Goal: Task Accomplishment & Management: Manage account settings

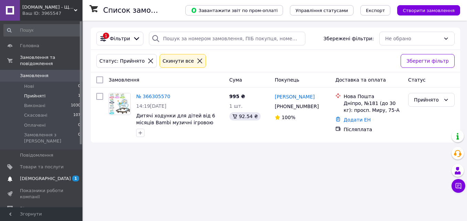
click at [46, 175] on span "[DEMOGRAPHIC_DATA]" at bounding box center [42, 178] width 44 height 6
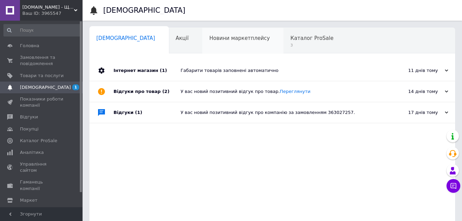
click at [202, 44] on div "Новини маркетплейсу 0" at bounding box center [242, 41] width 81 height 26
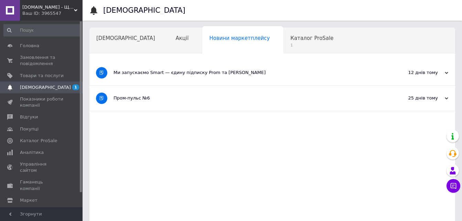
click at [204, 68] on div "Ми запускаємо Smart — єдину підписку Prom та [PERSON_NAME]" at bounding box center [246, 72] width 266 height 25
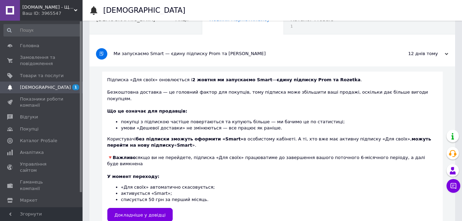
scroll to position [34, 0]
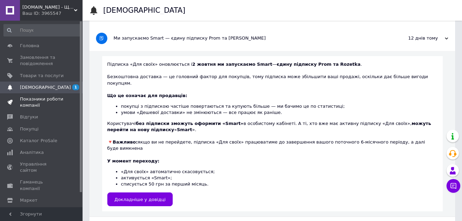
click at [29, 108] on span "Показники роботи компанії" at bounding box center [42, 102] width 44 height 12
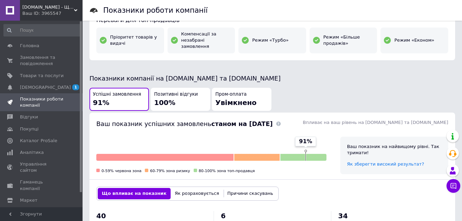
scroll to position [138, 0]
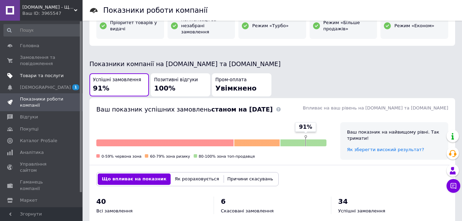
click at [51, 78] on span "Товари та послуги" at bounding box center [42, 76] width 44 height 6
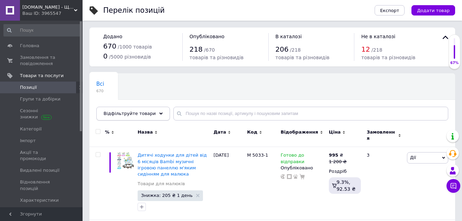
click at [129, 114] on span "Відфільтруйте товари" at bounding box center [129, 113] width 52 height 5
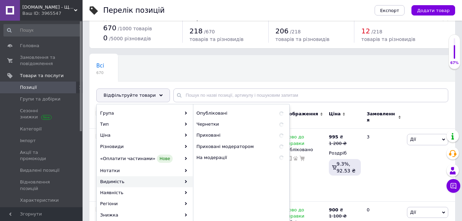
scroll to position [34, 0]
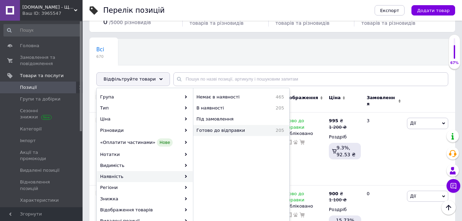
click at [231, 134] on div "Готово до відправки 205" at bounding box center [241, 130] width 96 height 11
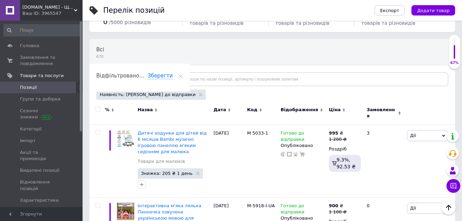
click at [150, 80] on div "Відфільтруйте товари" at bounding box center [133, 79] width 74 height 14
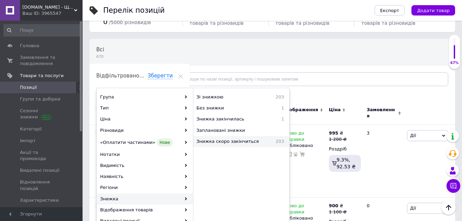
click at [231, 145] on div "Знижка скоро закінчиться 203" at bounding box center [241, 141] width 96 height 11
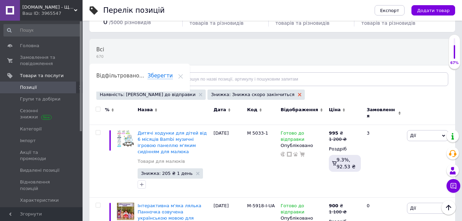
click at [298, 95] on icon at bounding box center [299, 94] width 3 height 3
click at [159, 79] on icon at bounding box center [160, 78] width 3 height 3
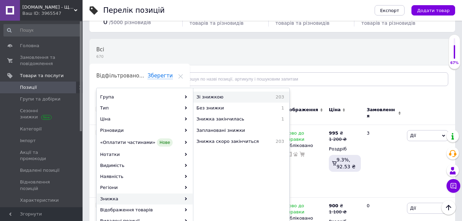
click at [228, 98] on span "Зі знижкою" at bounding box center [226, 97] width 61 height 6
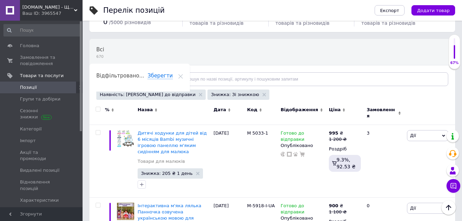
click at [97, 109] on input "checkbox" at bounding box center [98, 109] width 4 height 4
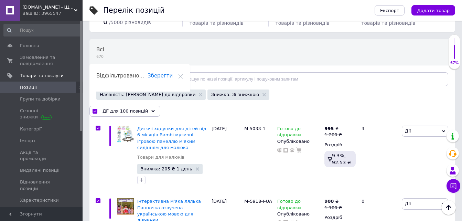
checkbox input "true"
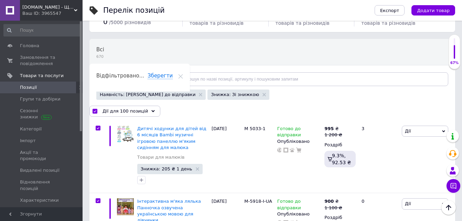
checkbox input "true"
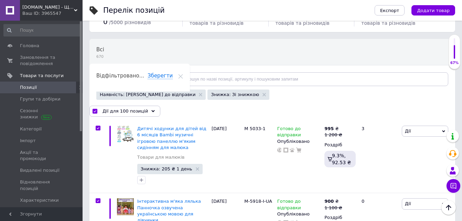
checkbox input "true"
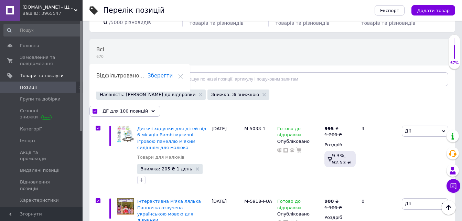
checkbox input "true"
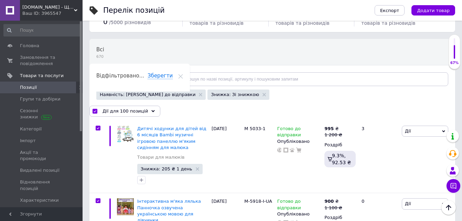
checkbox input "true"
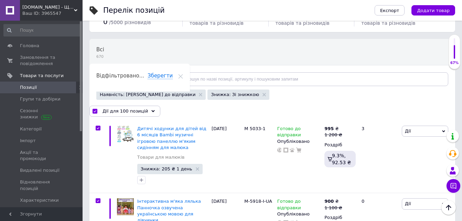
checkbox input "true"
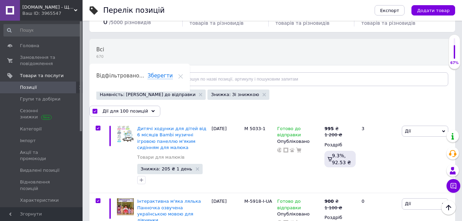
checkbox input "true"
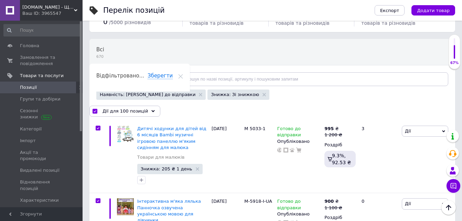
checkbox input "true"
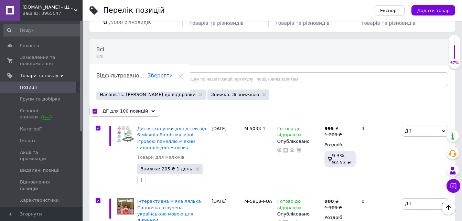
checkbox input "true"
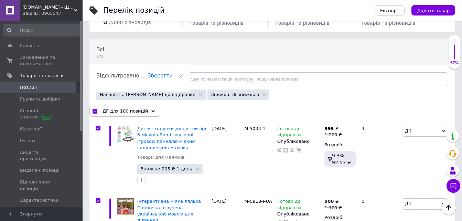
checkbox input "true"
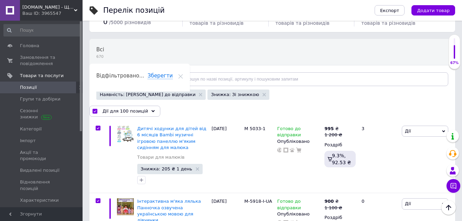
checkbox input "true"
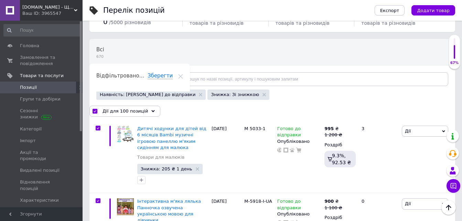
checkbox input "true"
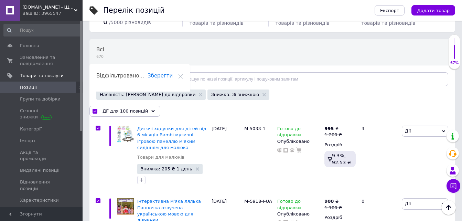
checkbox input "true"
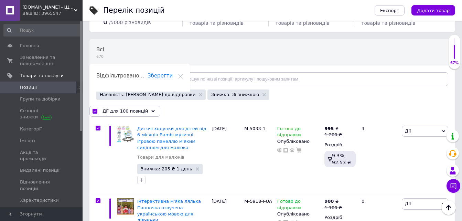
checkbox input "true"
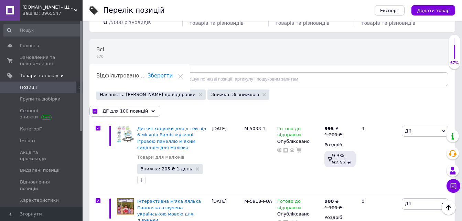
checkbox input "true"
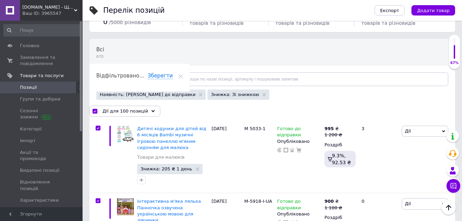
checkbox input "true"
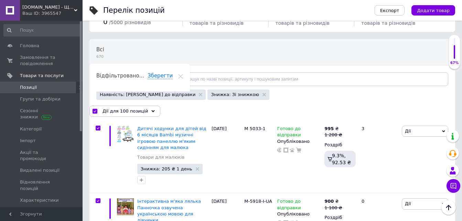
checkbox input "true"
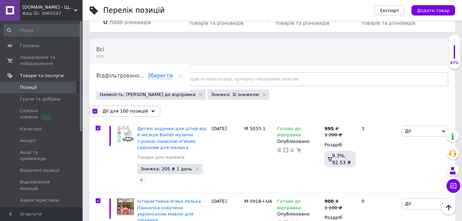
checkbox input "true"
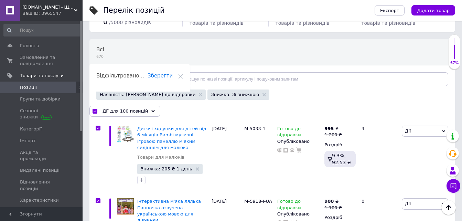
checkbox input "true"
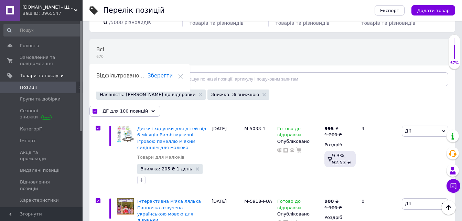
checkbox input "true"
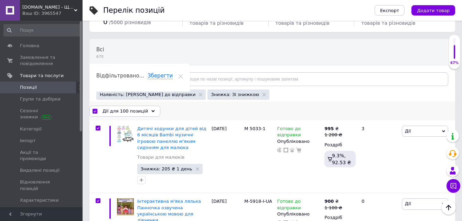
click at [138, 108] on span "Дії для 100 позицій" at bounding box center [124, 111] width 45 height 6
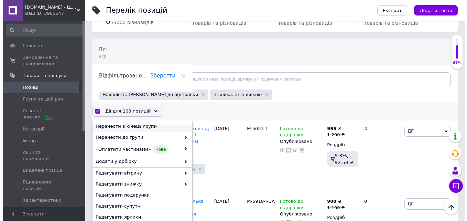
scroll to position [34, 0]
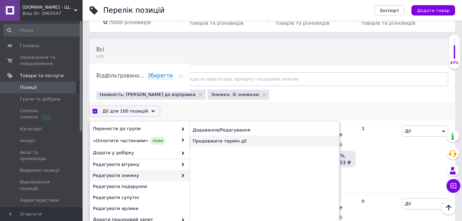
click at [206, 138] on div "Продовжити термін дії" at bounding box center [264, 140] width 150 height 11
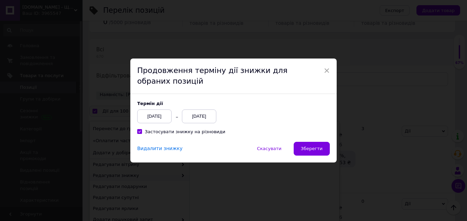
click at [197, 115] on div "[DATE]" at bounding box center [199, 116] width 34 height 14
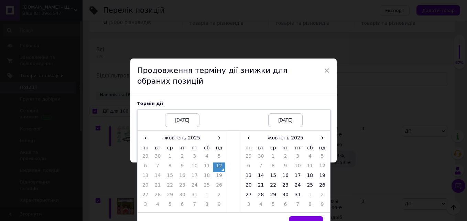
click at [322, 172] on td "12" at bounding box center [322, 167] width 12 height 10
click at [320, 175] on td "19" at bounding box center [322, 177] width 12 height 10
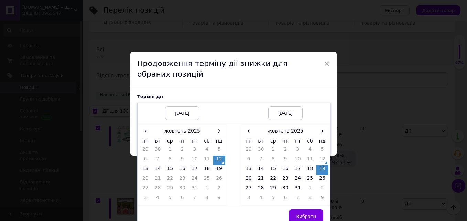
scroll to position [13, 0]
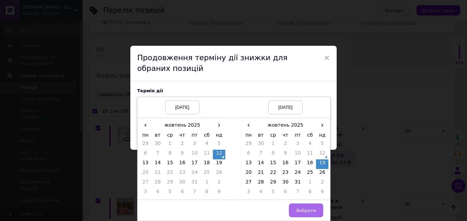
click at [312, 204] on button "Вибрати" at bounding box center [306, 210] width 34 height 14
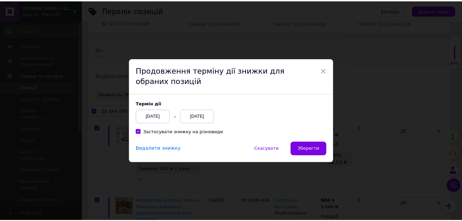
scroll to position [0, 0]
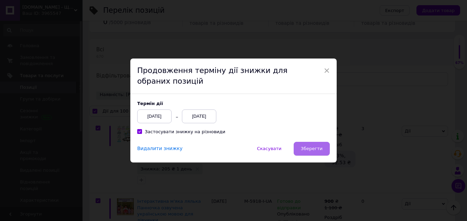
click at [310, 151] on span "Зберегти" at bounding box center [312, 148] width 22 height 5
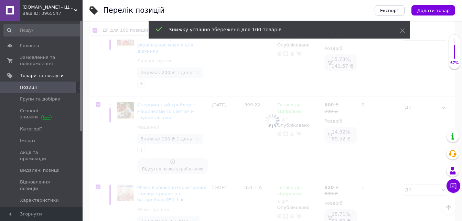
scroll to position [206, 0]
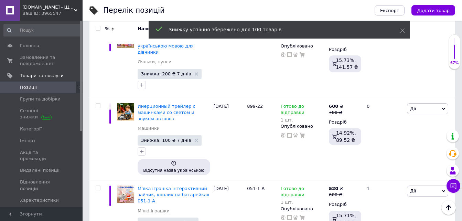
checkbox input "false"
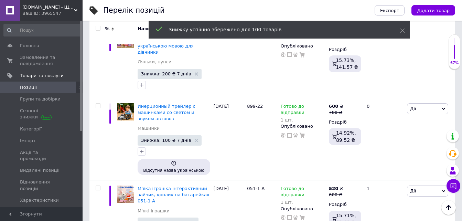
checkbox input "false"
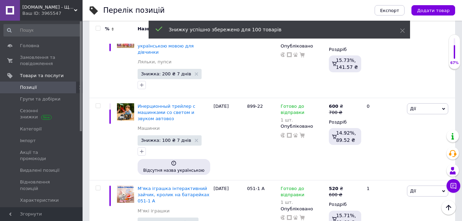
checkbox input "false"
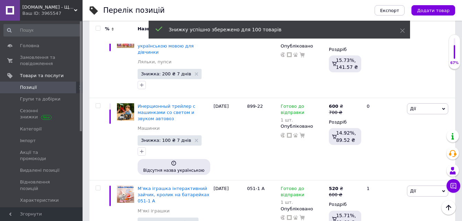
checkbox input "false"
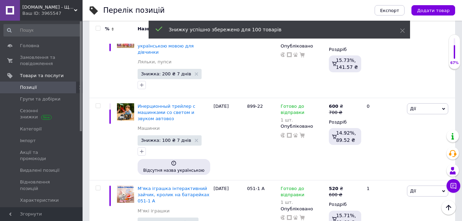
checkbox input "false"
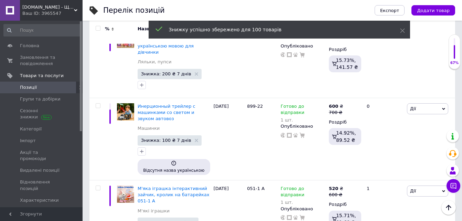
checkbox input "false"
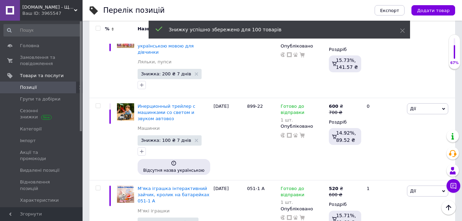
checkbox input "false"
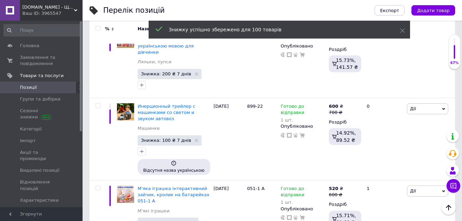
checkbox input "false"
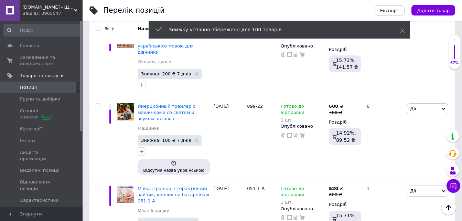
checkbox input "false"
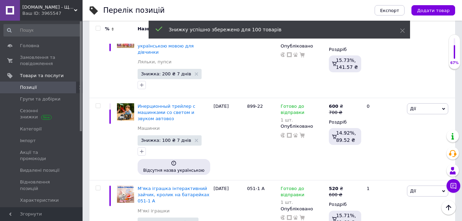
checkbox input "false"
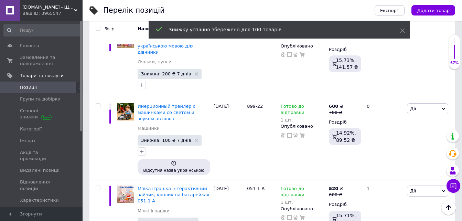
checkbox input "false"
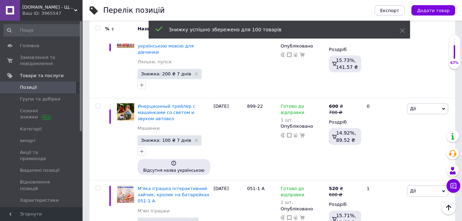
checkbox input "false"
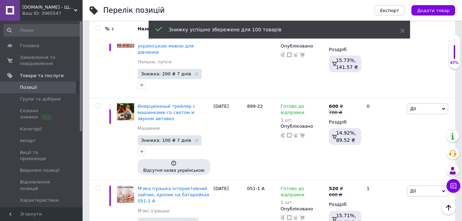
checkbox input "false"
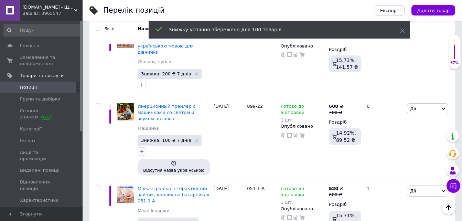
checkbox input "false"
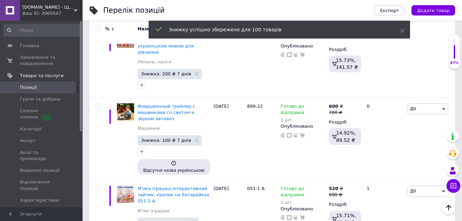
checkbox input "false"
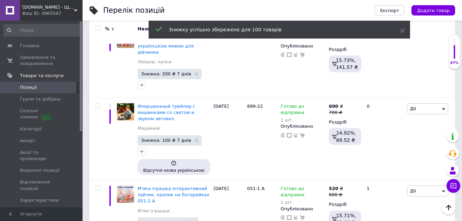
checkbox input "false"
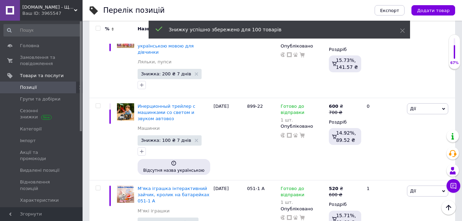
checkbox input "false"
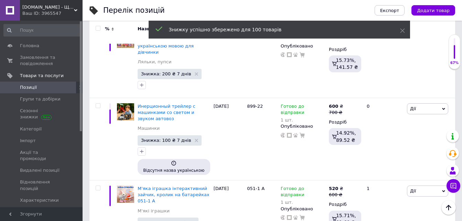
checkbox input "false"
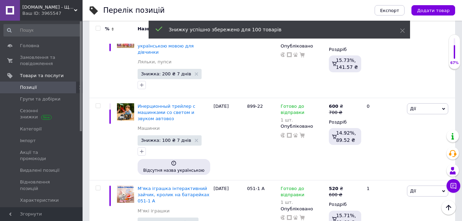
checkbox input "false"
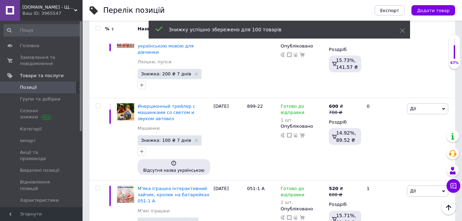
checkbox input "false"
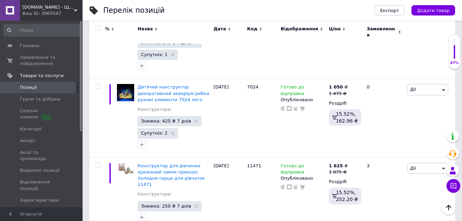
scroll to position [7117, 0]
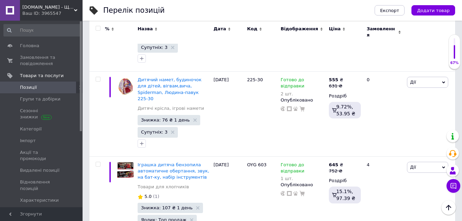
click at [97, 28] on input "checkbox" at bounding box center [98, 28] width 4 height 4
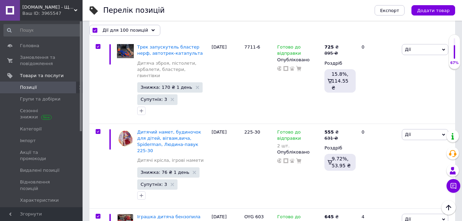
scroll to position [7179, 0]
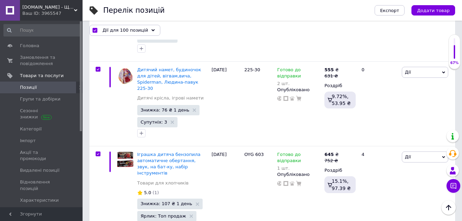
click at [138, 29] on span "Дії для 100 позицій" at bounding box center [124, 30] width 45 height 6
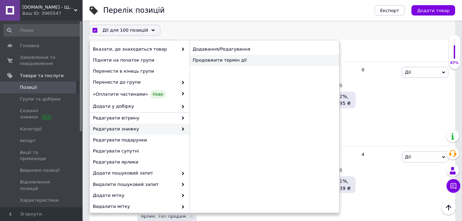
click at [227, 64] on div "Продовжити термін дії" at bounding box center [264, 60] width 150 height 11
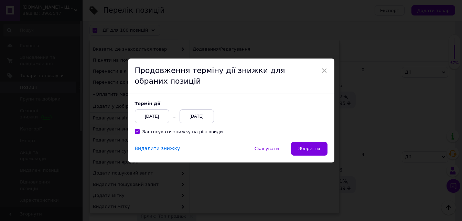
scroll to position [7151, 0]
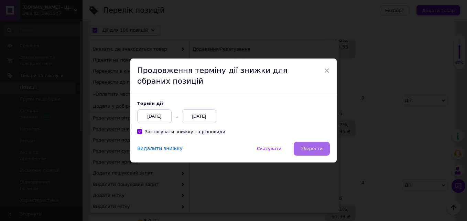
click at [309, 145] on button "Зберегти" at bounding box center [312, 149] width 36 height 14
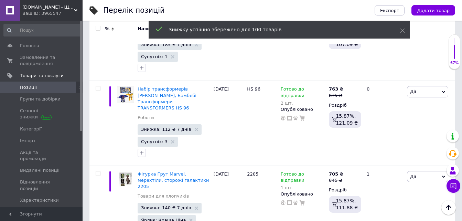
scroll to position [7334, 0]
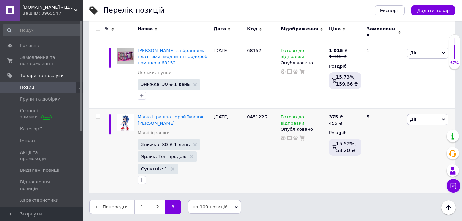
scroll to position [192, 0]
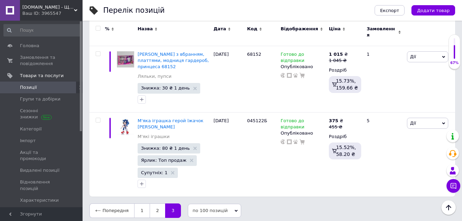
click at [98, 26] on input "checkbox" at bounding box center [98, 28] width 4 height 4
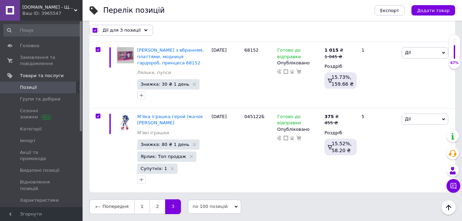
scroll to position [191, 0]
click at [132, 32] on span "Дії для 3 позиції" at bounding box center [121, 30] width 38 height 6
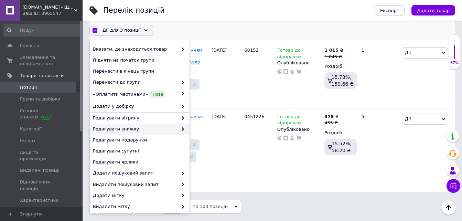
click at [174, 128] on span "Редагувати знижку" at bounding box center [135, 129] width 85 height 6
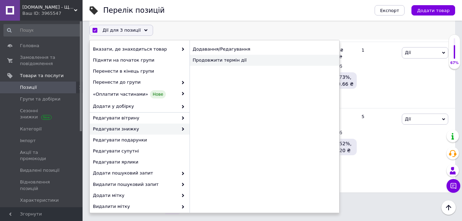
click at [223, 58] on div "Продовжити термін дії" at bounding box center [264, 60] width 150 height 11
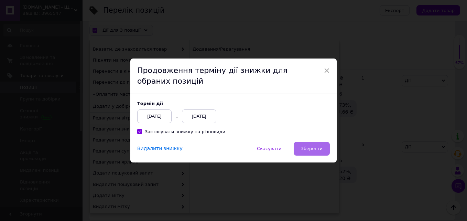
click at [324, 153] on button "Зберегти" at bounding box center [312, 149] width 36 height 14
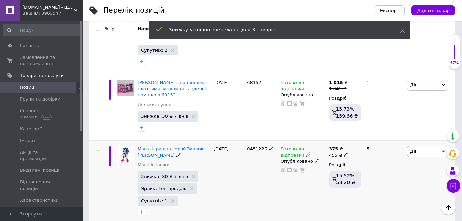
scroll to position [192, 0]
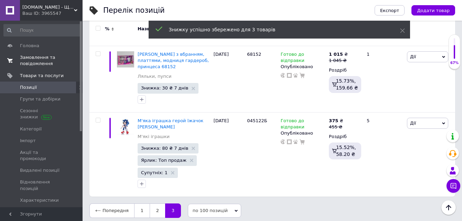
click at [29, 54] on span "Замовлення та повідомлення" at bounding box center [42, 60] width 44 height 12
